Goal: Transaction & Acquisition: Book appointment/travel/reservation

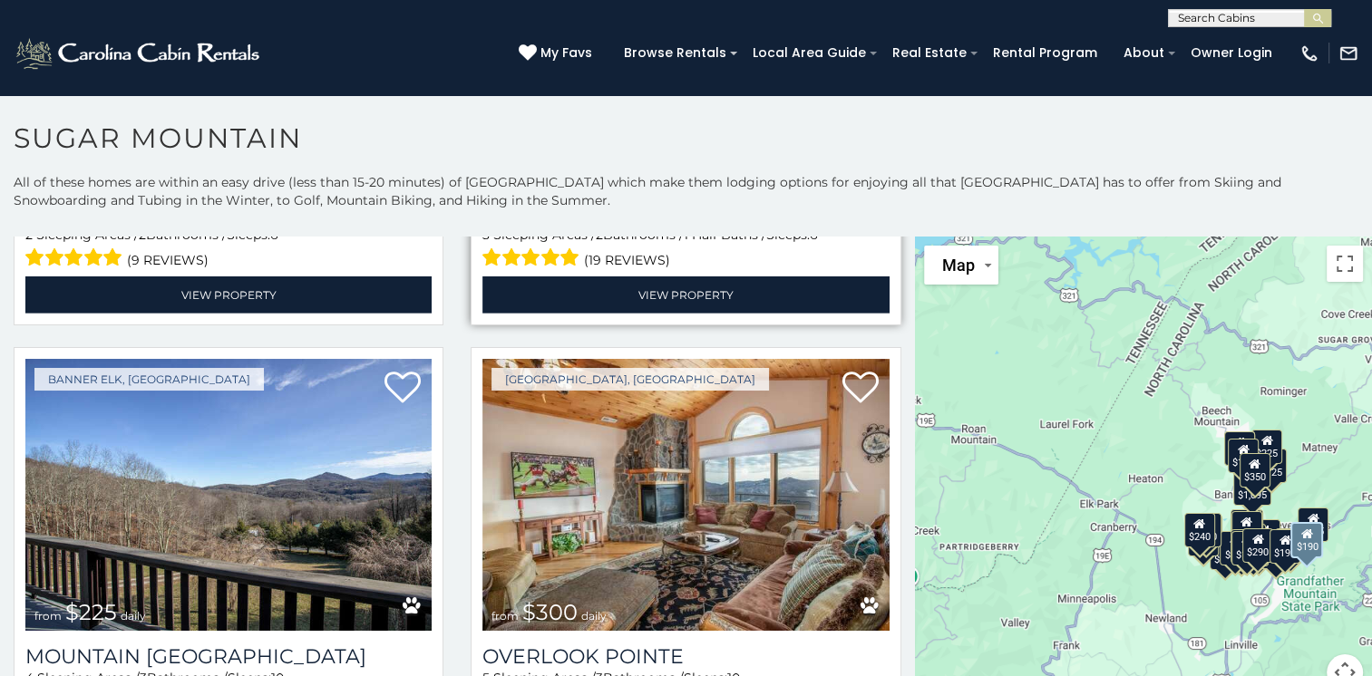
scroll to position [5713, 0]
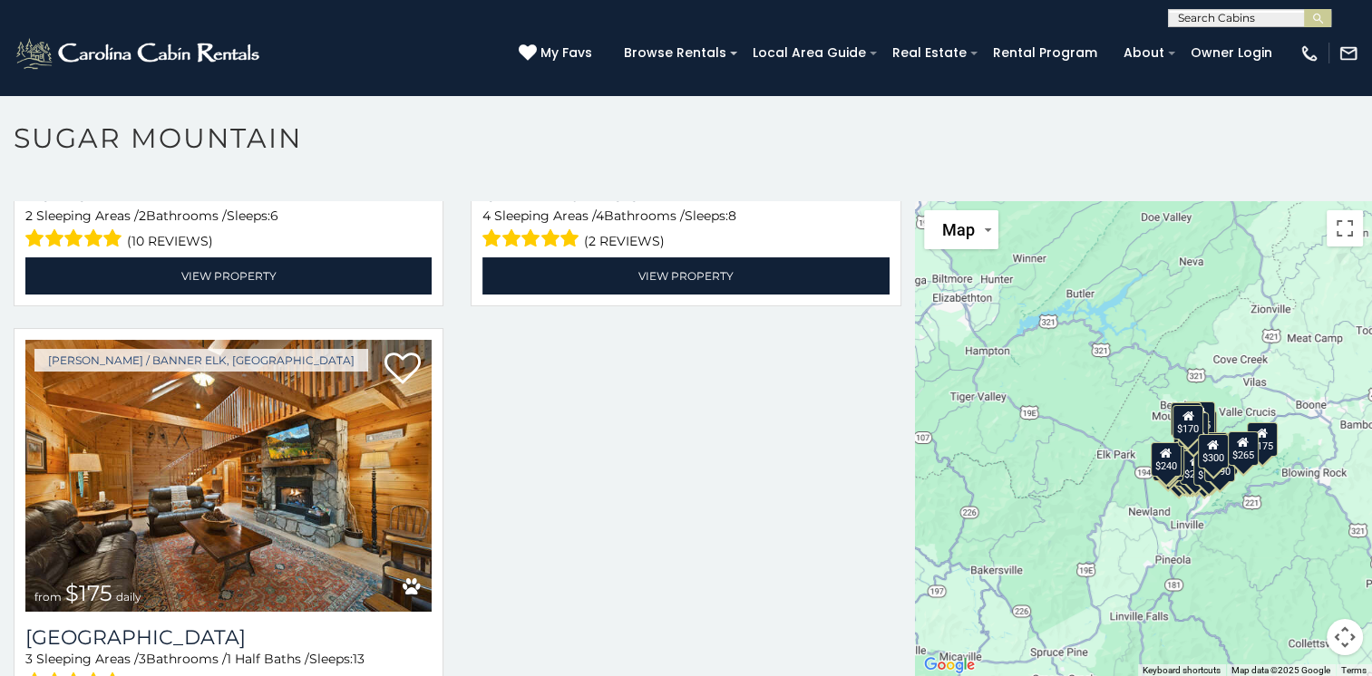
scroll to position [53, 0]
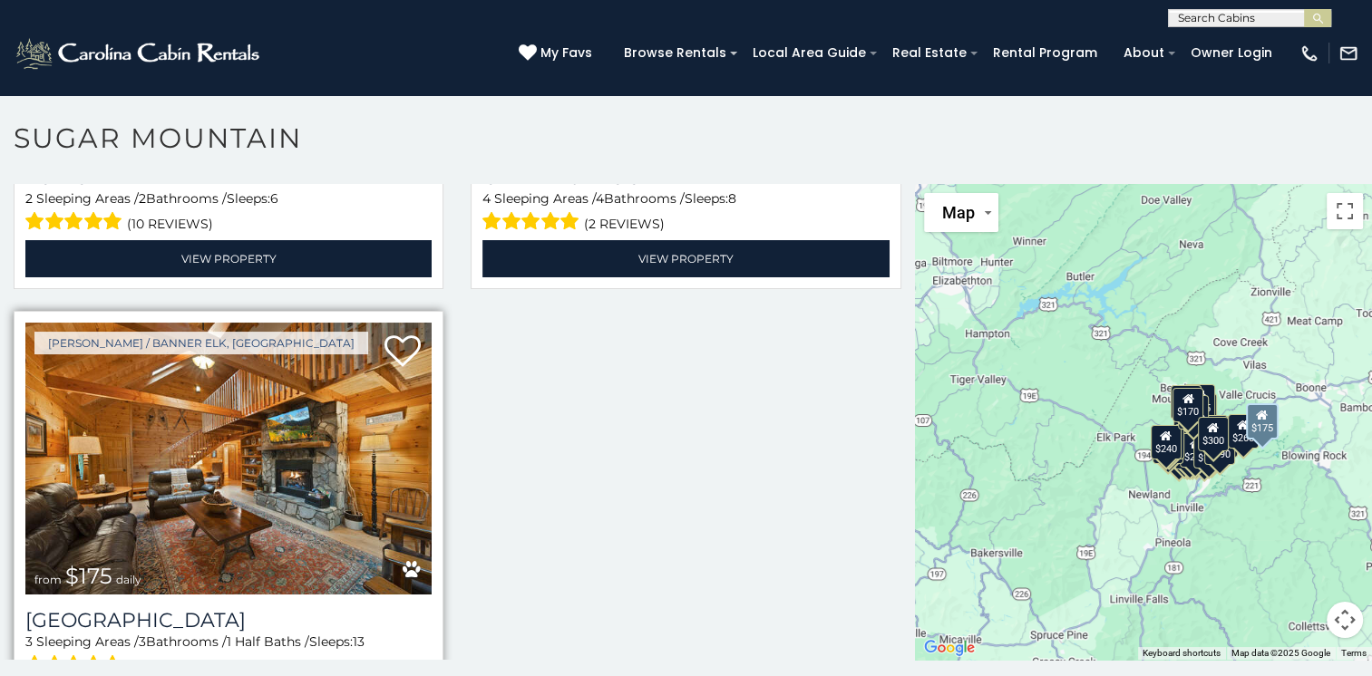
click at [243, 346] on img at bounding box center [228, 459] width 406 height 272
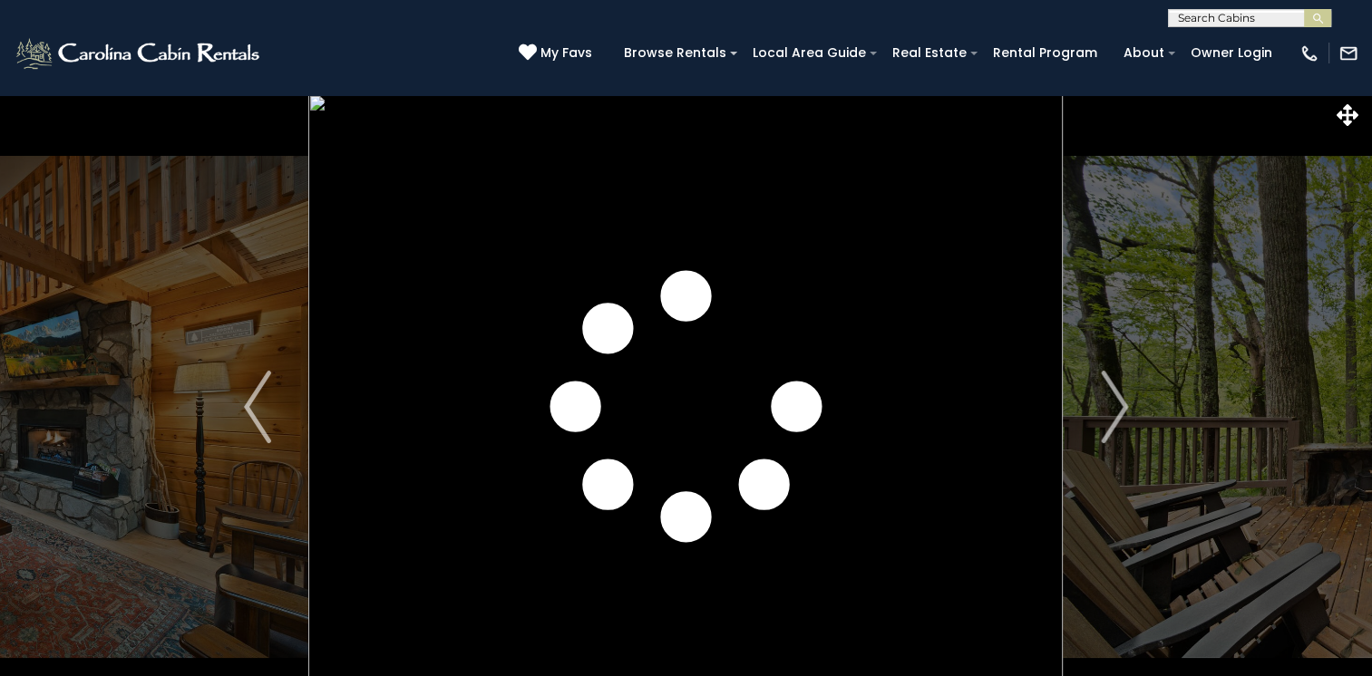
click at [1117, 401] on img "Next" at bounding box center [1114, 407] width 27 height 73
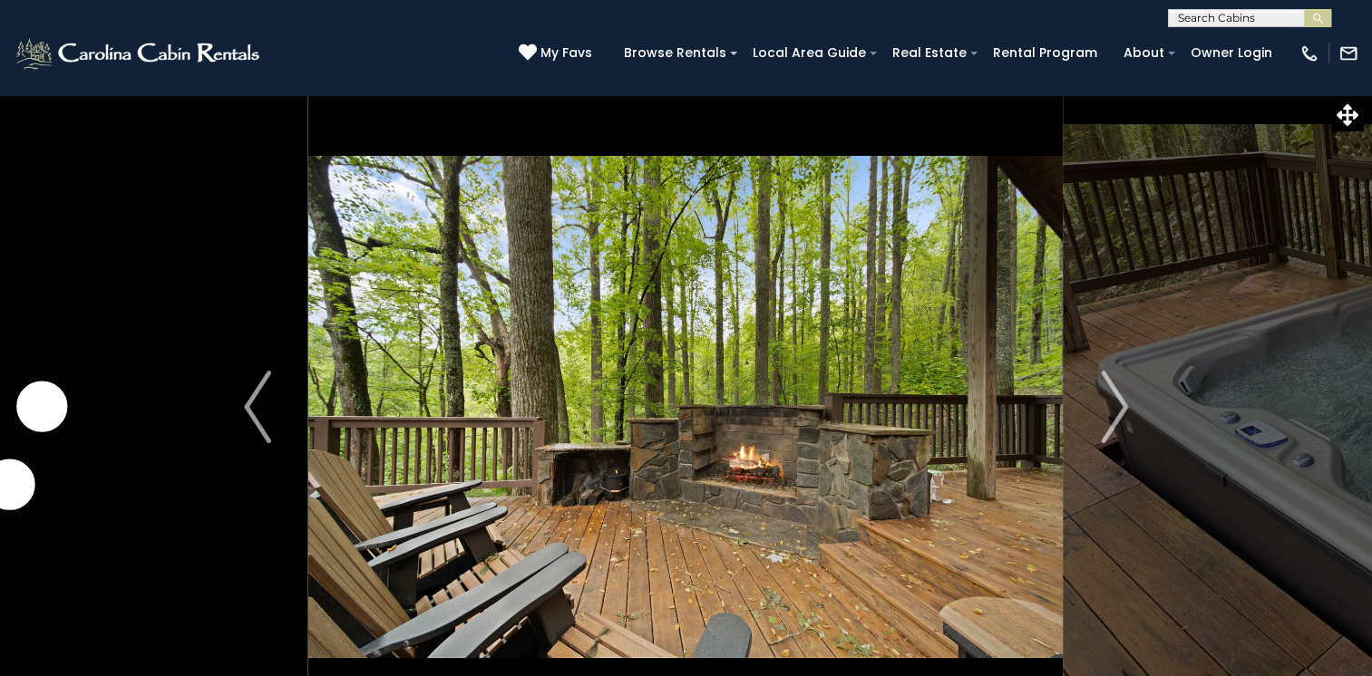
click at [1117, 401] on img "Next" at bounding box center [1114, 407] width 27 height 73
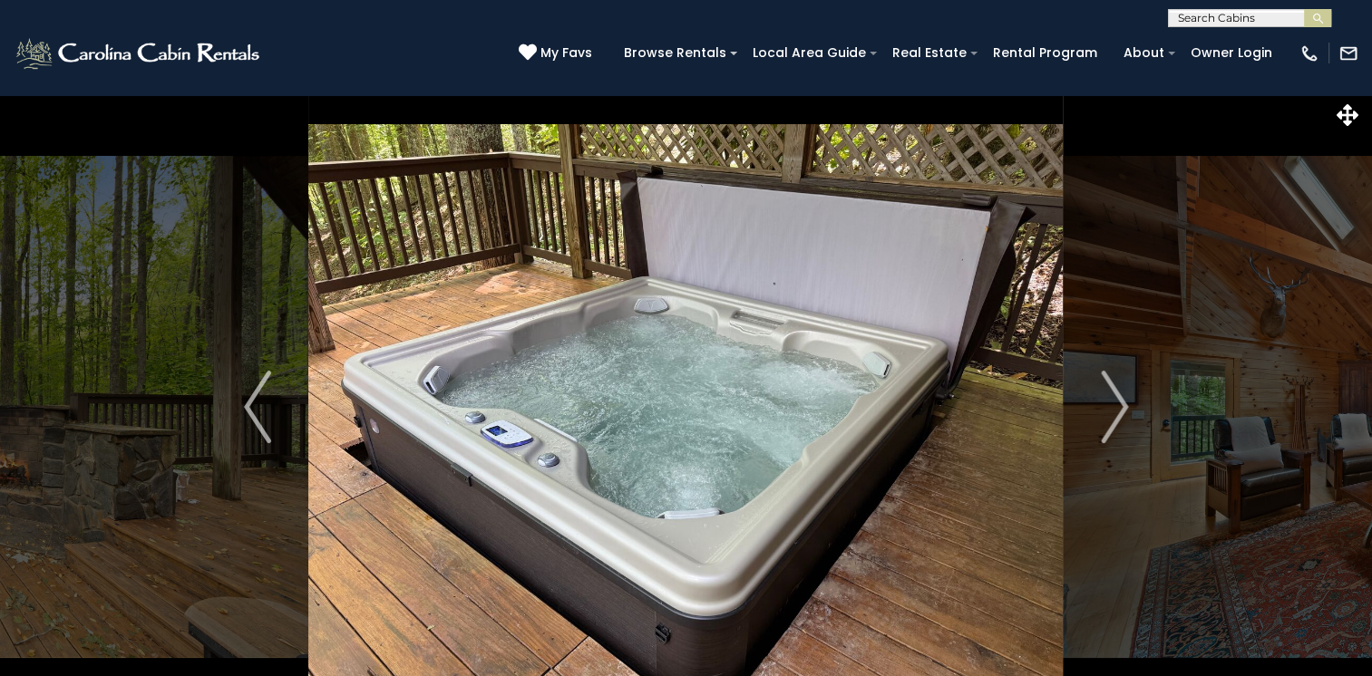
click at [1117, 401] on img "Next" at bounding box center [1114, 407] width 27 height 73
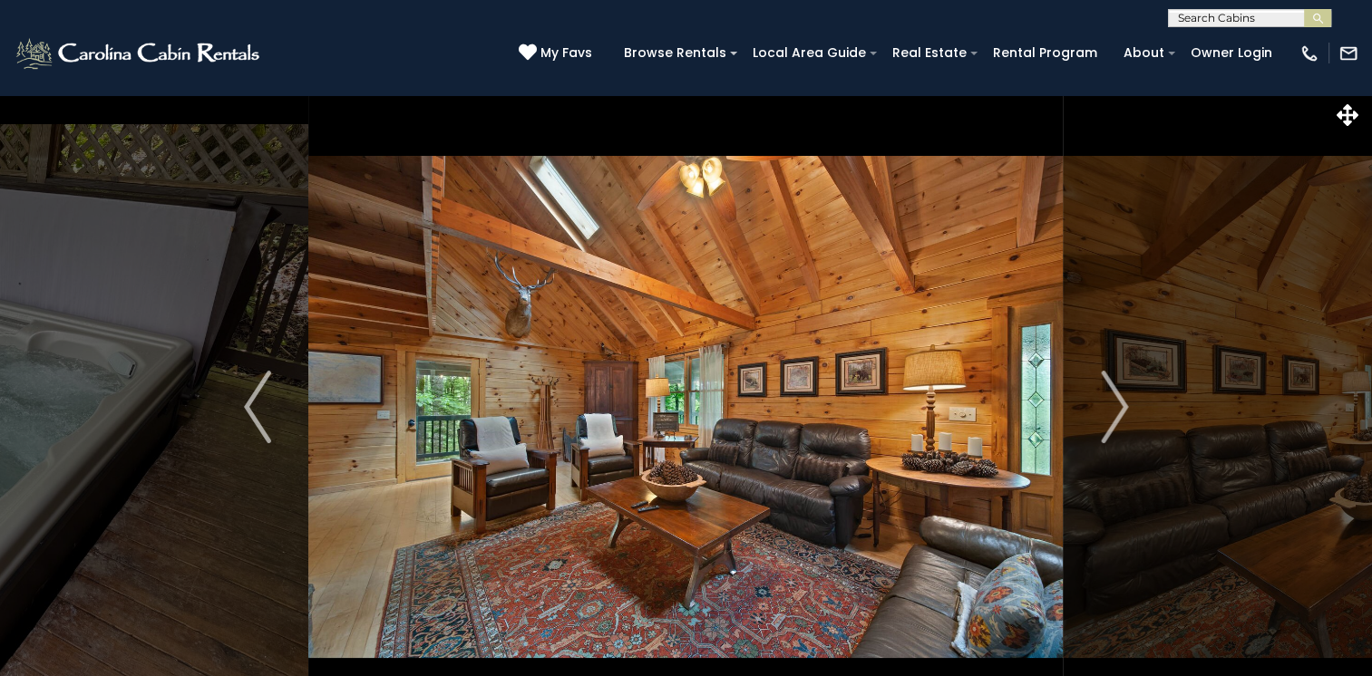
click at [1117, 401] on img "Next" at bounding box center [1114, 407] width 27 height 73
